Goal: Task Accomplishment & Management: Manage account settings

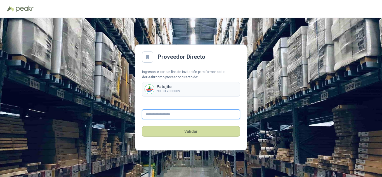
click at [155, 116] on input "text" at bounding box center [191, 114] width 98 height 10
type input "**********"
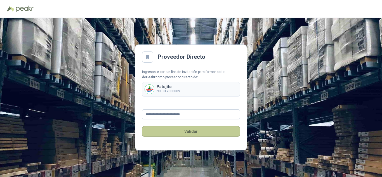
click at [203, 129] on button "Validar" at bounding box center [191, 131] width 98 height 11
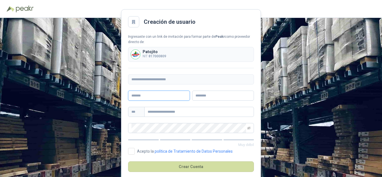
click at [153, 93] on input "text" at bounding box center [159, 96] width 62 height 10
type input "******"
click at [202, 96] on input "text" at bounding box center [223, 96] width 62 height 10
type input "********"
click at [178, 113] on input "text" at bounding box center [199, 112] width 110 height 10
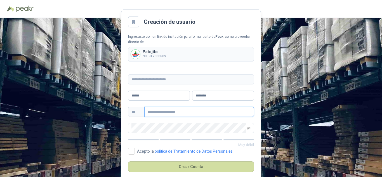
type input "**********"
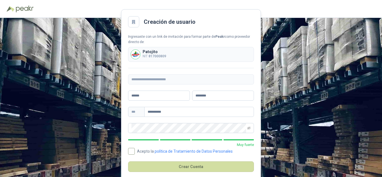
click at [135, 152] on span "Acepto la política de Tratamiento de Datos Personales" at bounding box center [185, 151] width 100 height 4
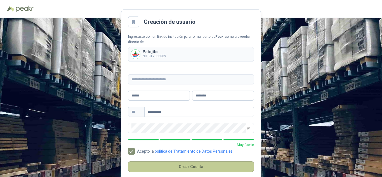
click at [176, 162] on button "Crear Cuenta" at bounding box center [191, 166] width 126 height 11
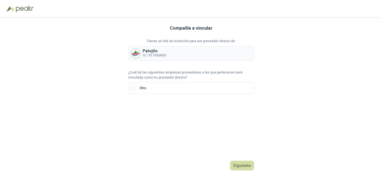
click at [146, 77] on p "¿Cuál de las siguientes empresas proveedoras a las que perteneces será vinculad…" at bounding box center [191, 75] width 126 height 11
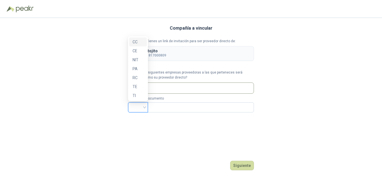
click at [135, 108] on input "search" at bounding box center [137, 107] width 13 height 8
click at [135, 61] on div "NIT" at bounding box center [138, 60] width 11 height 6
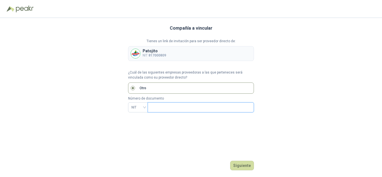
click at [167, 106] on input "text" at bounding box center [200, 108] width 98 height 10
type input "*********"
click at [214, 133] on div "Compañía a vincular Tienes un link de invitación para ser proveedor directo de:…" at bounding box center [191, 97] width 126 height 159
click at [237, 164] on button "Siguiente" at bounding box center [242, 166] width 24 height 10
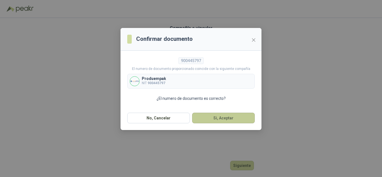
click at [223, 118] on button "Si, Aceptar" at bounding box center [223, 118] width 63 height 11
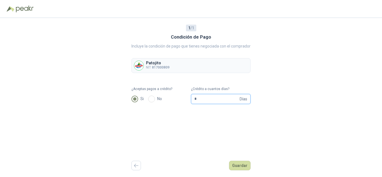
click at [199, 98] on input "*" at bounding box center [216, 99] width 44 height 10
type input "**"
click at [245, 166] on button "Guardar" at bounding box center [240, 166] width 22 height 10
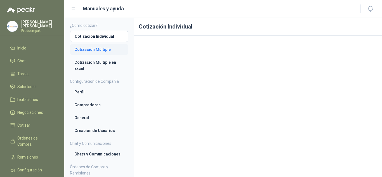
click at [93, 50] on li "Cotización Múltiple" at bounding box center [98, 49] width 49 height 6
click at [93, 62] on li "Cotización Múltiple en Excel" at bounding box center [98, 65] width 49 height 12
click at [91, 93] on li "Perfil" at bounding box center [98, 92] width 49 height 6
click at [93, 103] on li "Compradores" at bounding box center [98, 105] width 49 height 6
click at [93, 116] on li "General" at bounding box center [98, 118] width 49 height 6
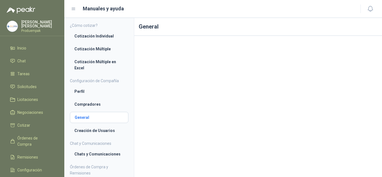
click at [88, 119] on li "General" at bounding box center [99, 117] width 49 height 6
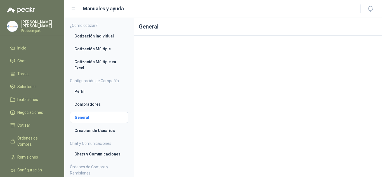
click at [88, 119] on li "General" at bounding box center [99, 117] width 49 height 6
click at [92, 131] on li "Creación de Usuarios" at bounding box center [98, 131] width 49 height 6
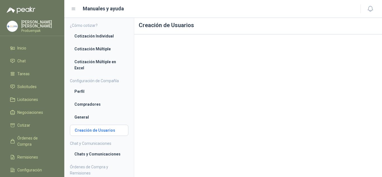
click at [85, 125] on link "Creación de Usuarios" at bounding box center [99, 130] width 58 height 11
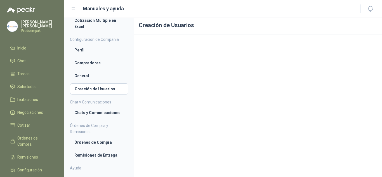
scroll to position [48, 0]
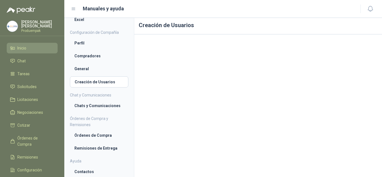
click at [17, 45] on span "Inicio" at bounding box center [21, 48] width 9 height 6
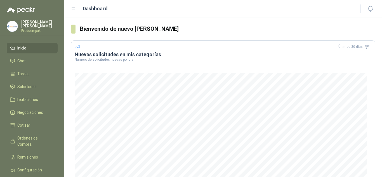
click at [74, 11] on icon at bounding box center [73, 8] width 5 height 5
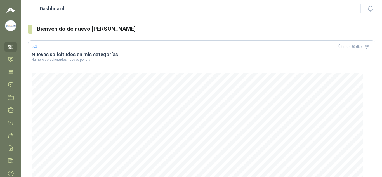
click at [74, 11] on div "Dashboard" at bounding box center [191, 9] width 326 height 8
click at [35, 6] on div "Dashboard" at bounding box center [191, 9] width 326 height 8
click at [31, 9] on icon at bounding box center [30, 9] width 3 height 2
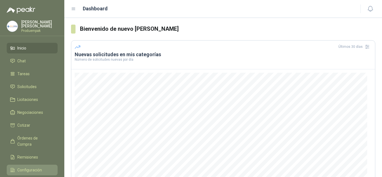
click at [43, 165] on link "Configuración" at bounding box center [32, 170] width 51 height 11
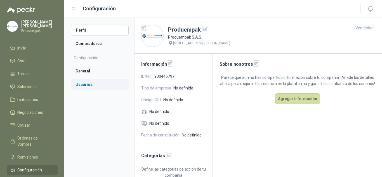
click at [107, 83] on li "Usuarios" at bounding box center [100, 84] width 58 height 11
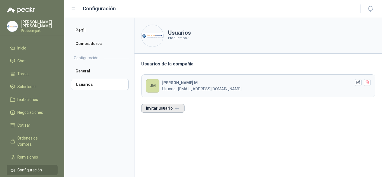
click at [152, 108] on button "Invitar usuario" at bounding box center [162, 108] width 43 height 9
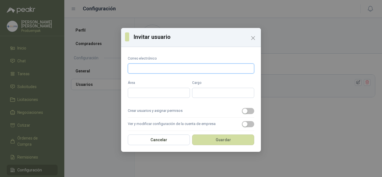
click at [143, 70] on input "Correo electrónico" at bounding box center [191, 68] width 126 height 10
type input "**********"
click at [145, 89] on input "Área" at bounding box center [159, 93] width 62 height 10
type input "**********"
click at [199, 93] on input "Cargo" at bounding box center [223, 93] width 62 height 10
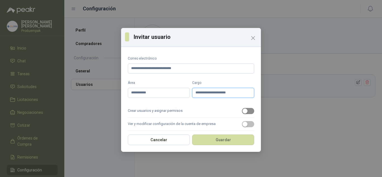
type input "**********"
click at [242, 113] on div "button" at bounding box center [244, 110] width 5 height 5
click at [242, 123] on div "button" at bounding box center [244, 124] width 5 height 5
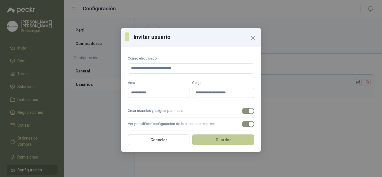
click at [212, 141] on button "Guardar" at bounding box center [223, 140] width 62 height 11
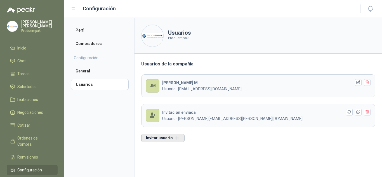
click at [157, 137] on button "Invitar usuario" at bounding box center [162, 138] width 43 height 9
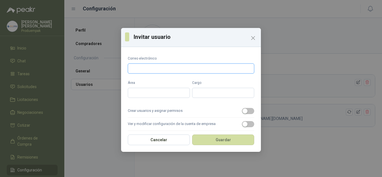
click at [139, 67] on input "Correo electrónico" at bounding box center [191, 68] width 126 height 10
paste input "**********"
type input "**********"
click at [146, 93] on input "Área" at bounding box center [159, 93] width 62 height 10
type input "**********"
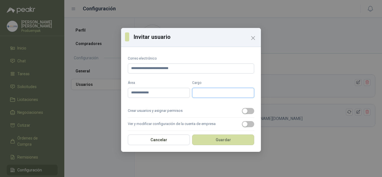
click at [216, 92] on input "Cargo" at bounding box center [223, 93] width 62 height 10
type input "**********"
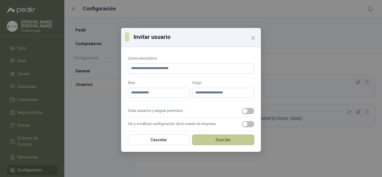
click at [207, 140] on button "Guardar" at bounding box center [223, 140] width 62 height 11
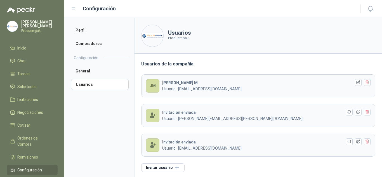
click at [27, 21] on p "[PERSON_NAME]" at bounding box center [39, 24] width 36 height 8
click at [94, 153] on aside "Perfil Compradores Configuración General Usuarios" at bounding box center [99, 97] width 70 height 159
click at [86, 31] on li "Perfil" at bounding box center [100, 30] width 58 height 11
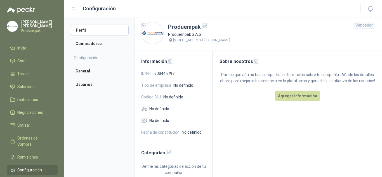
scroll to position [8, 0]
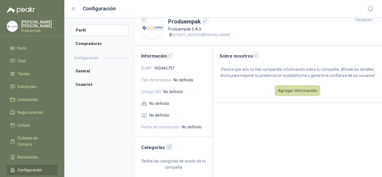
click at [164, 145] on h2 "Categorías" at bounding box center [173, 147] width 65 height 7
click at [167, 147] on icon "button" at bounding box center [169, 147] width 5 height 5
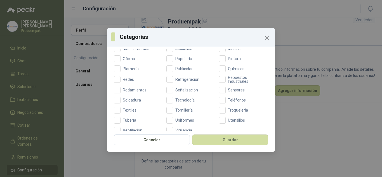
scroll to position [238, 0]
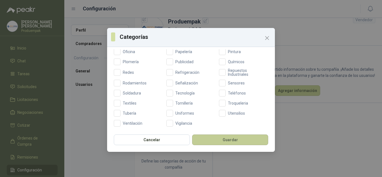
click at [235, 142] on button "Guardar" at bounding box center [230, 140] width 76 height 11
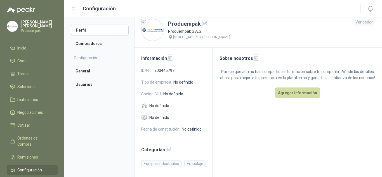
scroll to position [6, 0]
